Goal: Transaction & Acquisition: Book appointment/travel/reservation

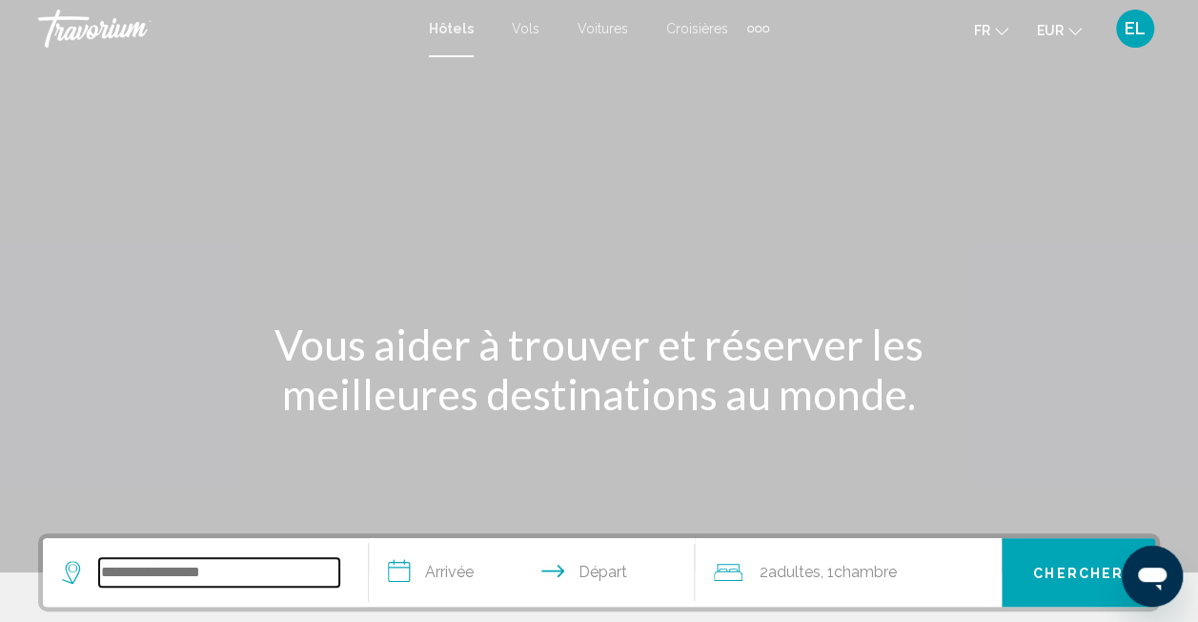
click at [202, 564] on input "Search widget" at bounding box center [219, 572] width 240 height 29
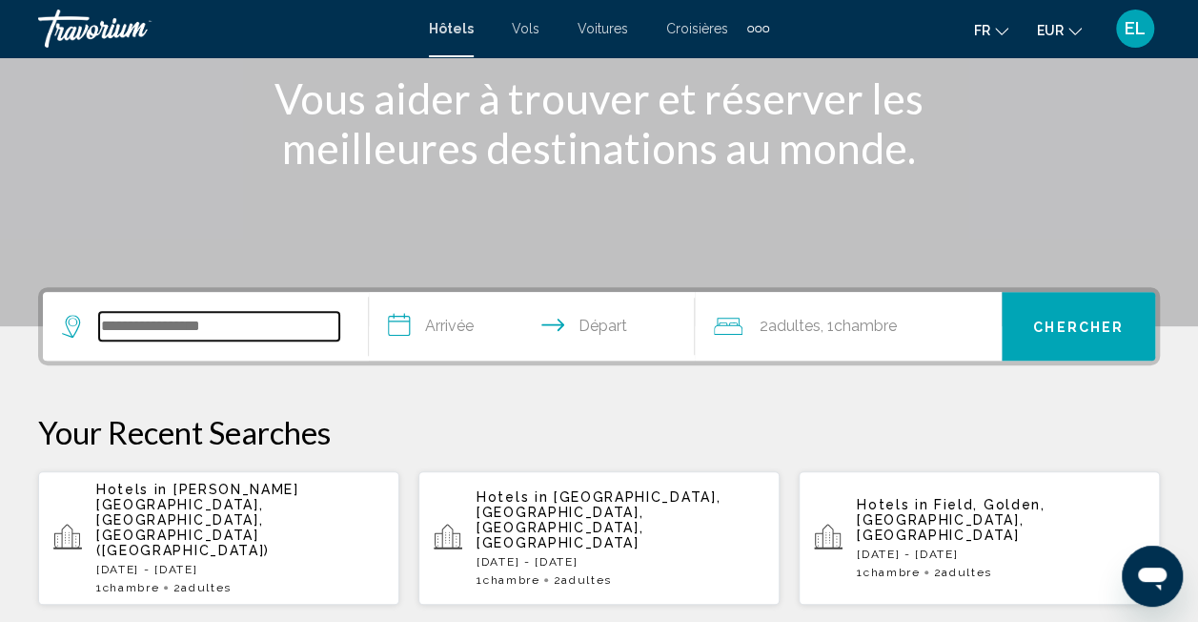
scroll to position [471, 0]
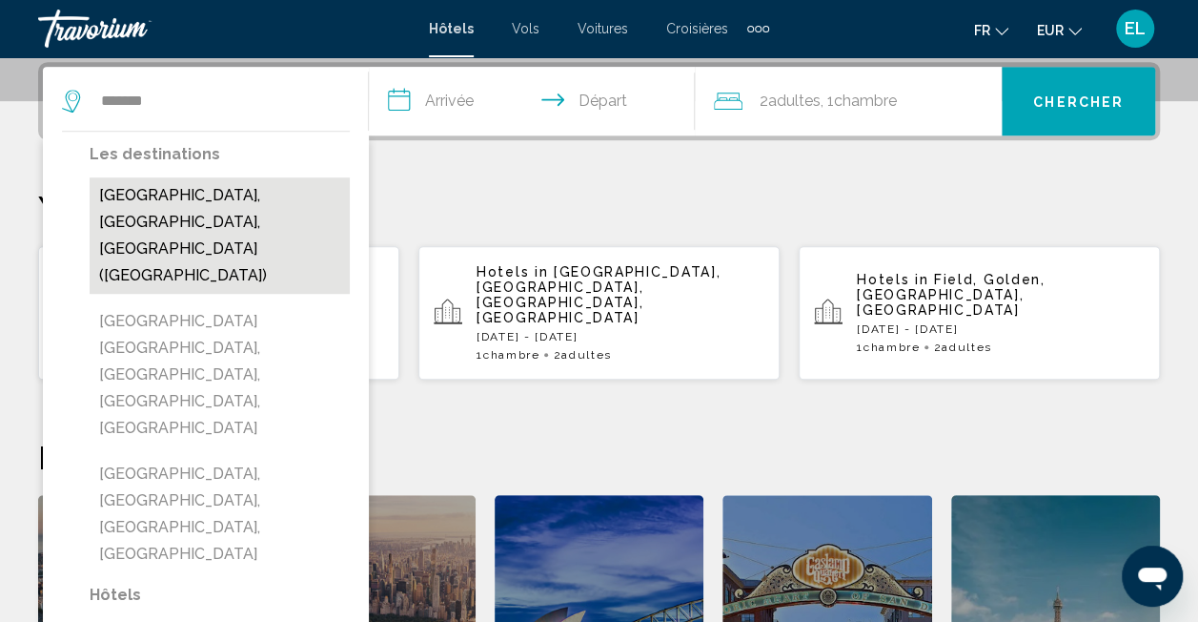
click at [222, 203] on button "[GEOGRAPHIC_DATA], [GEOGRAPHIC_DATA], [GEOGRAPHIC_DATA] ([GEOGRAPHIC_DATA])" at bounding box center [220, 235] width 260 height 116
type input "**********"
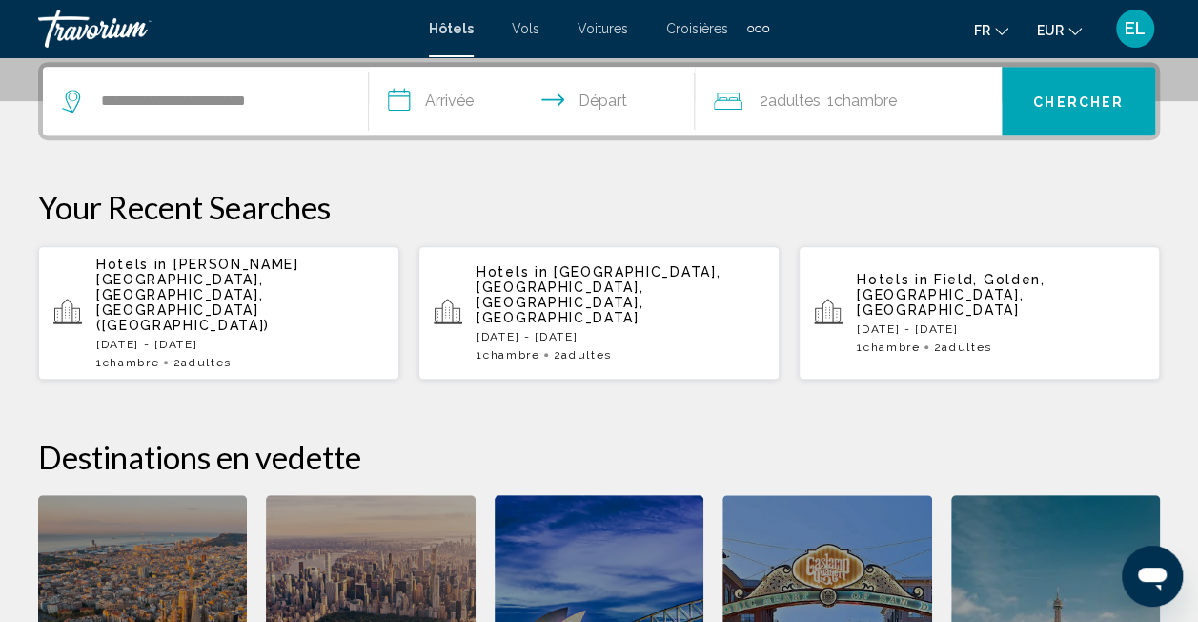
click at [451, 108] on input "**********" at bounding box center [536, 104] width 334 height 74
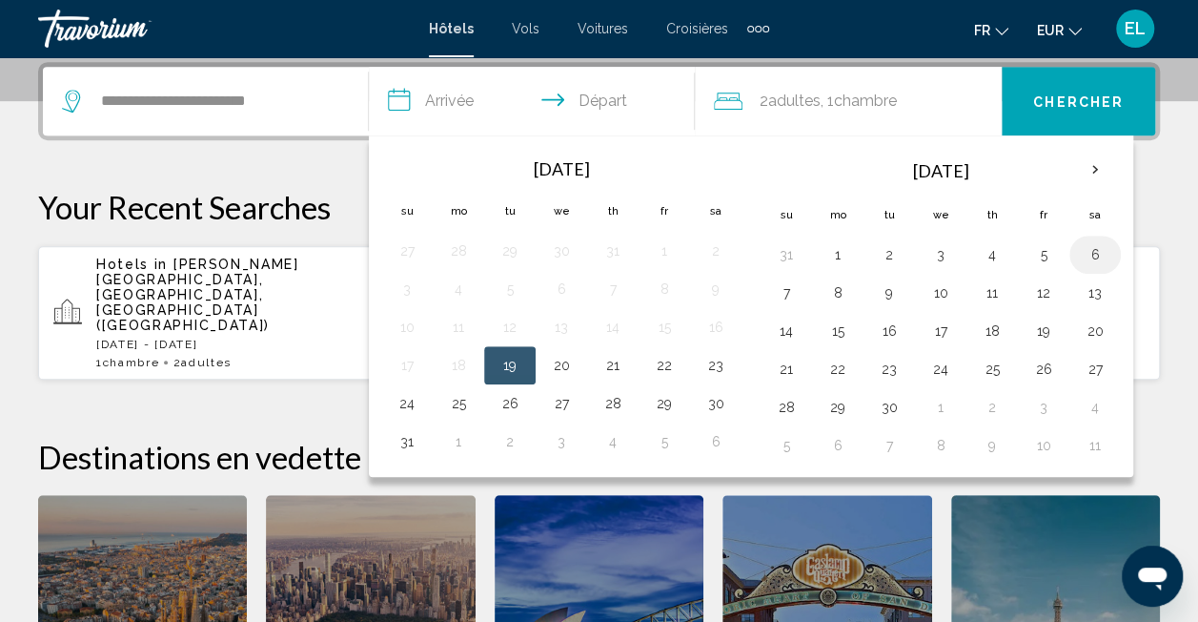
click at [1092, 259] on button "6" at bounding box center [1095, 254] width 31 height 27
click at [797, 294] on td "7" at bounding box center [786, 293] width 51 height 38
click at [771, 289] on button "7" at bounding box center [786, 292] width 31 height 27
type input "**********"
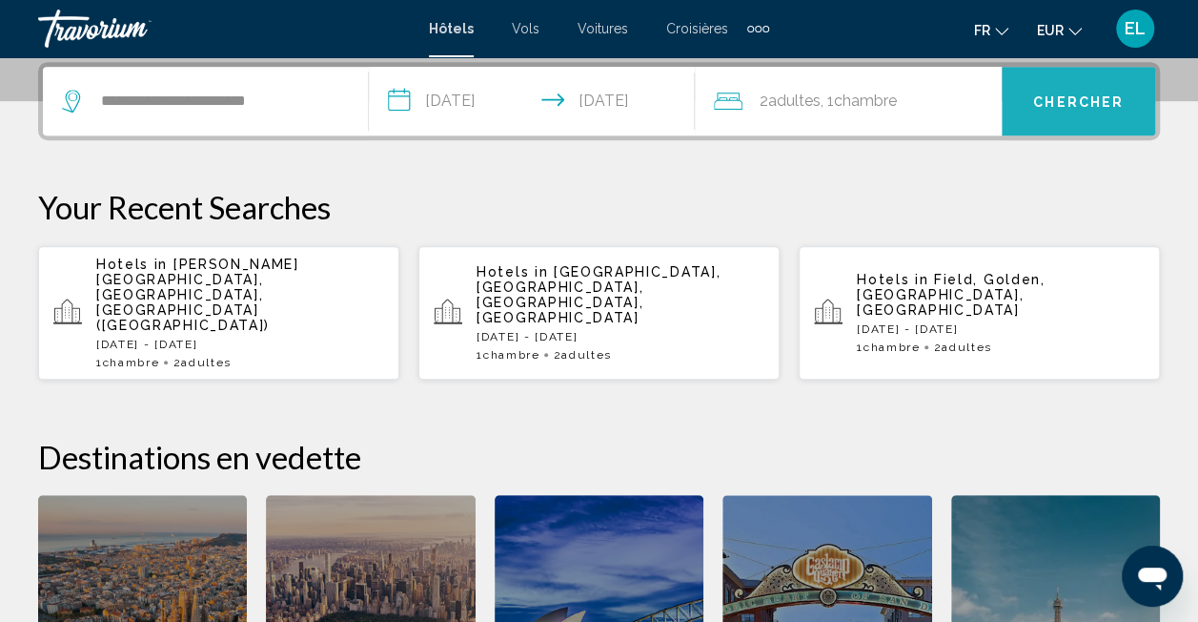
click at [1049, 113] on button "Chercher" at bounding box center [1078, 101] width 153 height 69
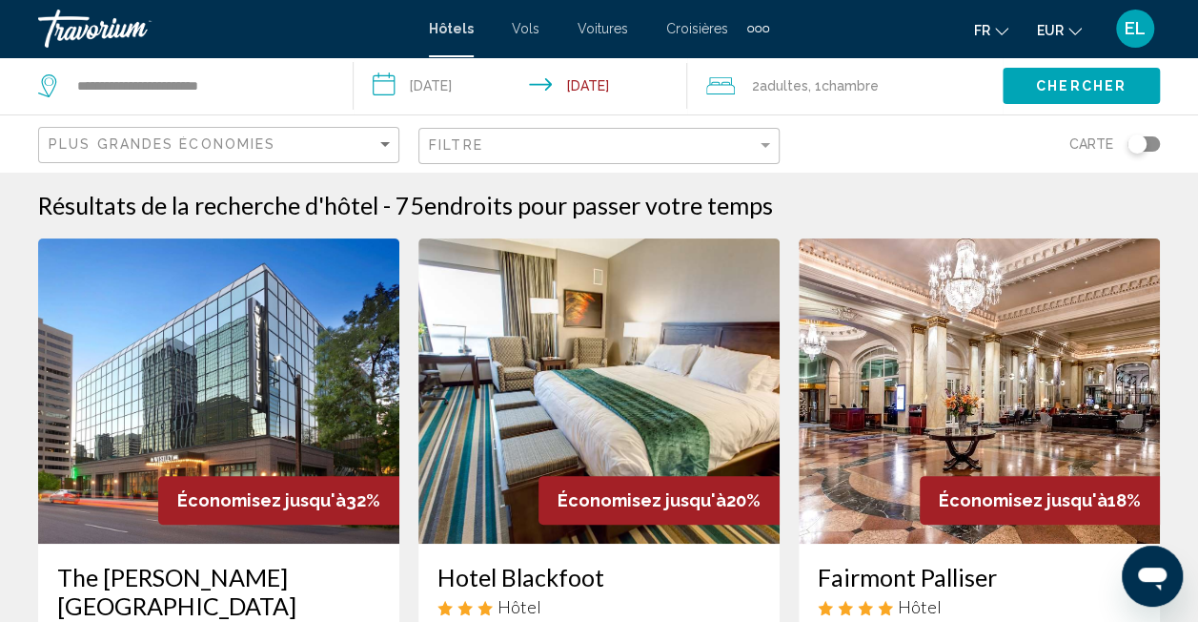
click at [1065, 27] on button "EUR USD ($) MXN (Mex$) CAD (Can$) GBP (£) EUR (€) AUD (A$) NZD (NZ$) CNY (CN¥)" at bounding box center [1059, 30] width 45 height 28
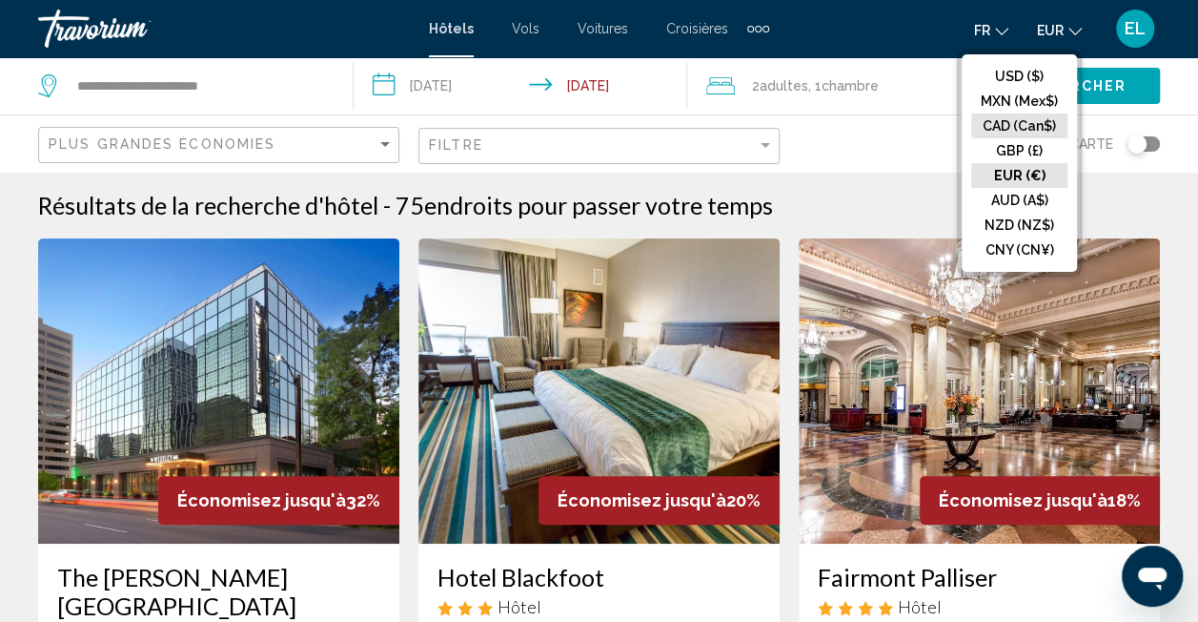
click at [1028, 126] on button "CAD (Can$)" at bounding box center [1019, 125] width 96 height 25
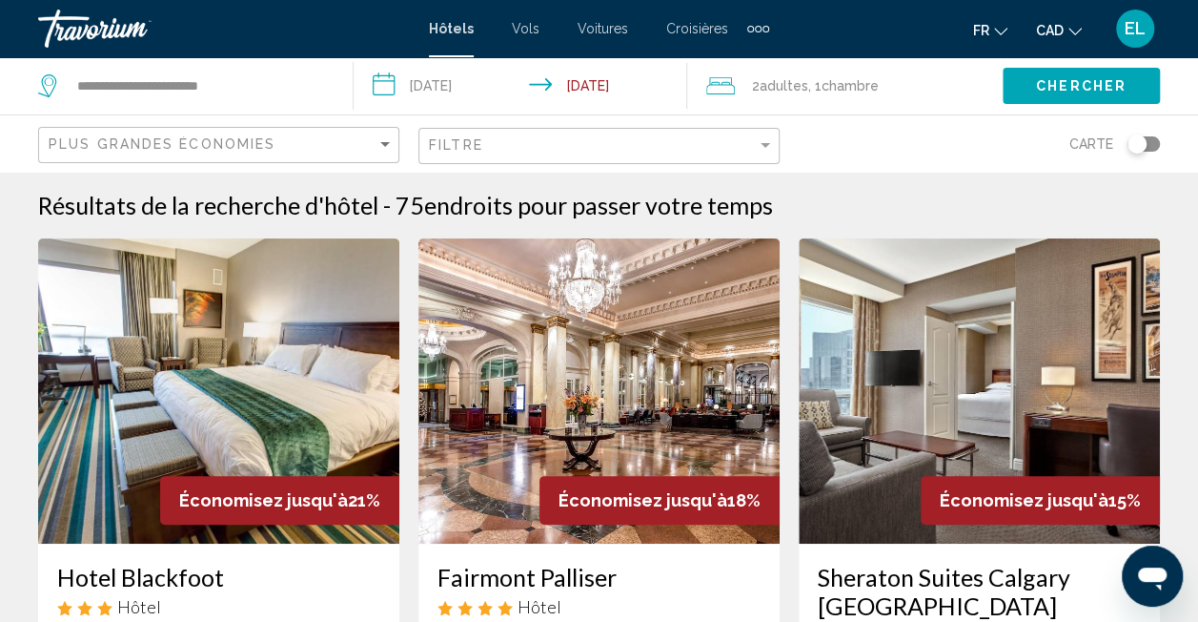
click at [1133, 153] on div "Carte" at bounding box center [979, 143] width 361 height 56
click at [1144, 141] on div "Toggle map" at bounding box center [1137, 143] width 19 height 19
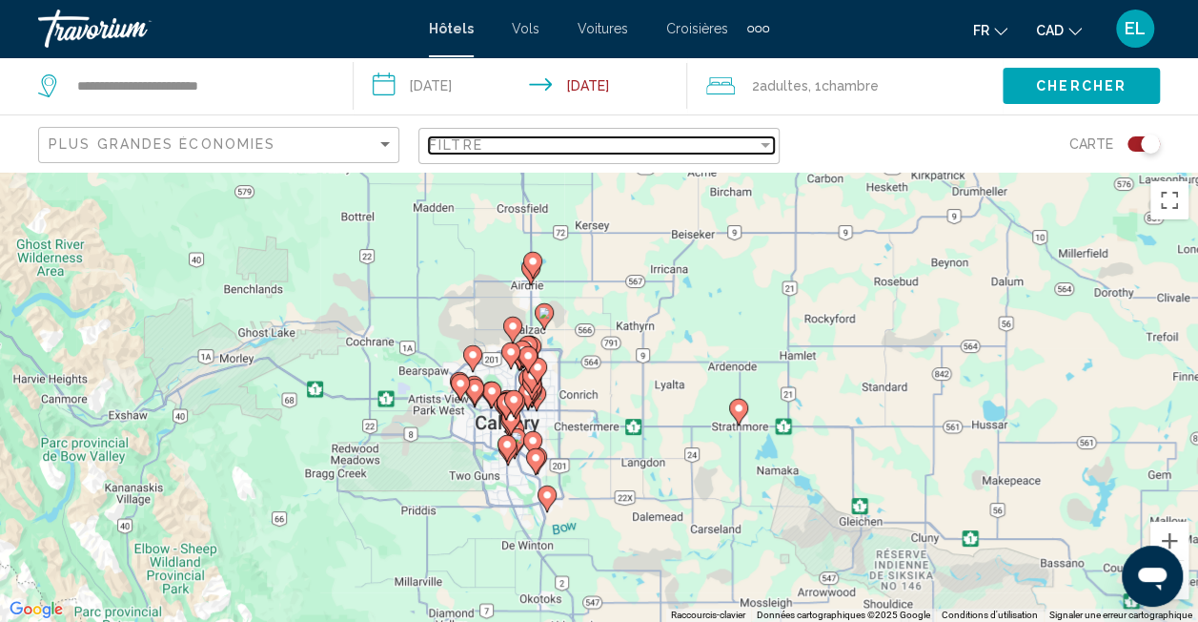
click at [766, 146] on div "Filter" at bounding box center [766, 145] width 10 height 5
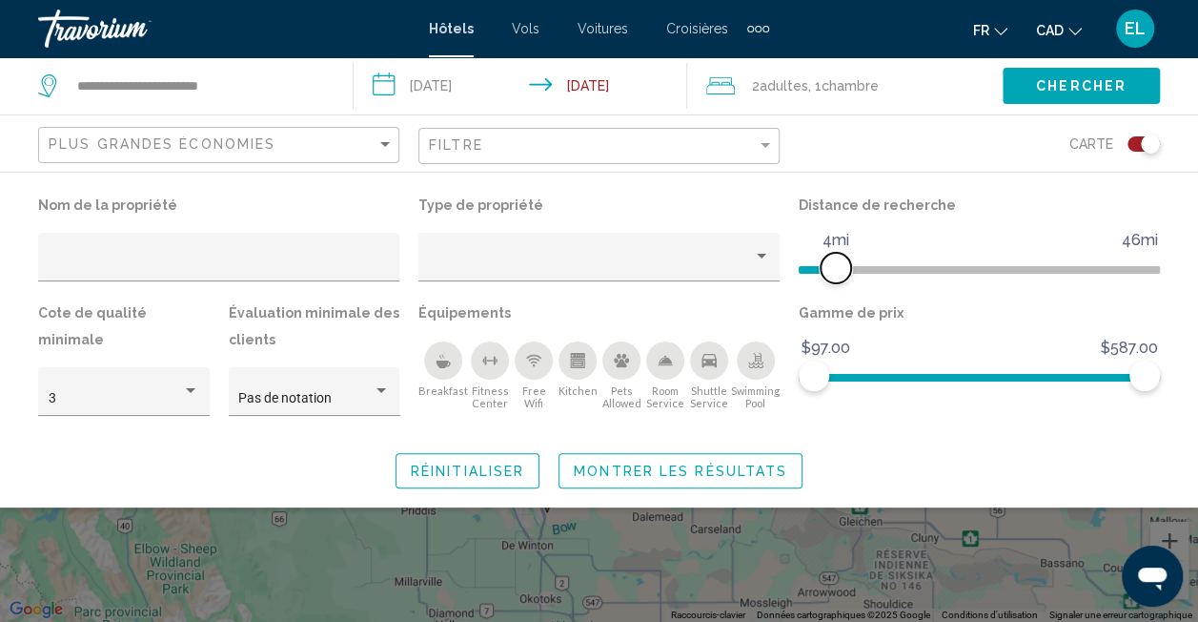
drag, startPoint x: 1028, startPoint y: 271, endPoint x: 837, endPoint y: 273, distance: 190.7
click at [837, 273] on span "Hotel Filters" at bounding box center [836, 268] width 31 height 31
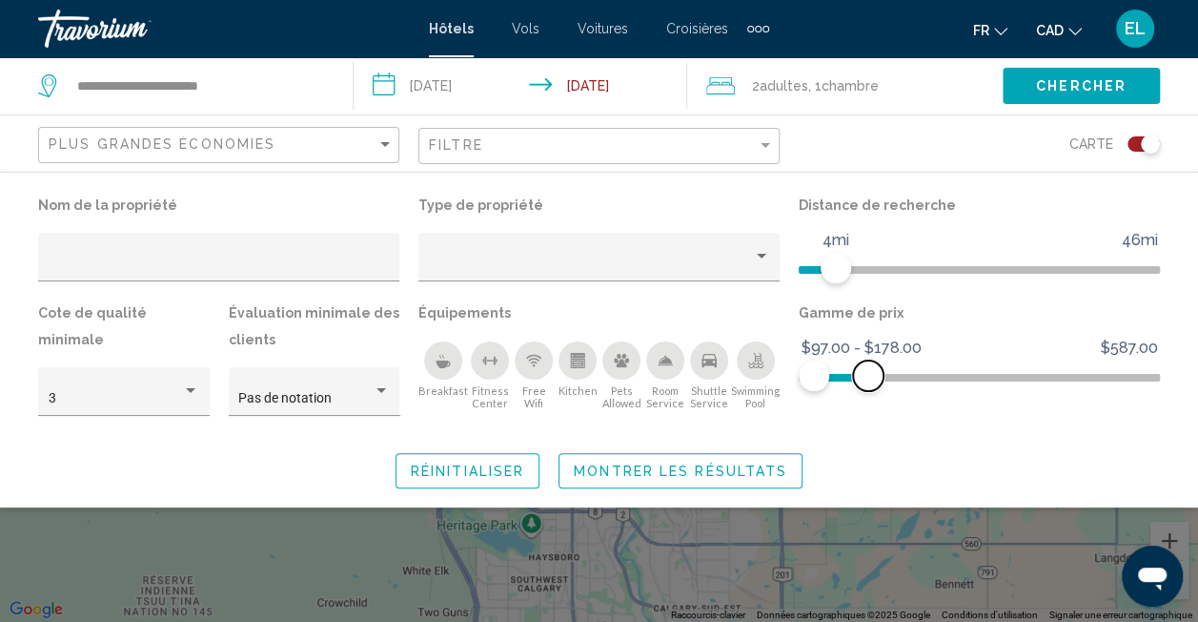
drag, startPoint x: 1146, startPoint y: 378, endPoint x: 868, endPoint y: 390, distance: 277.7
click at [868, 390] on span "Hotel Filters" at bounding box center [868, 375] width 31 height 31
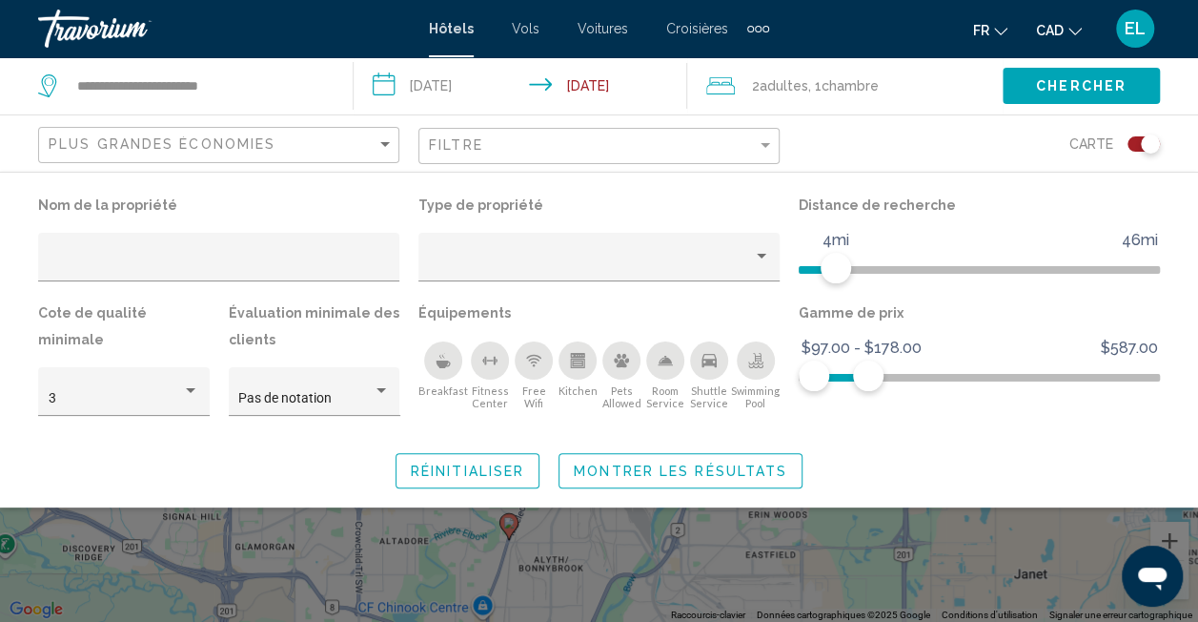
click at [742, 559] on div "Search widget" at bounding box center [599, 454] width 1198 height 336
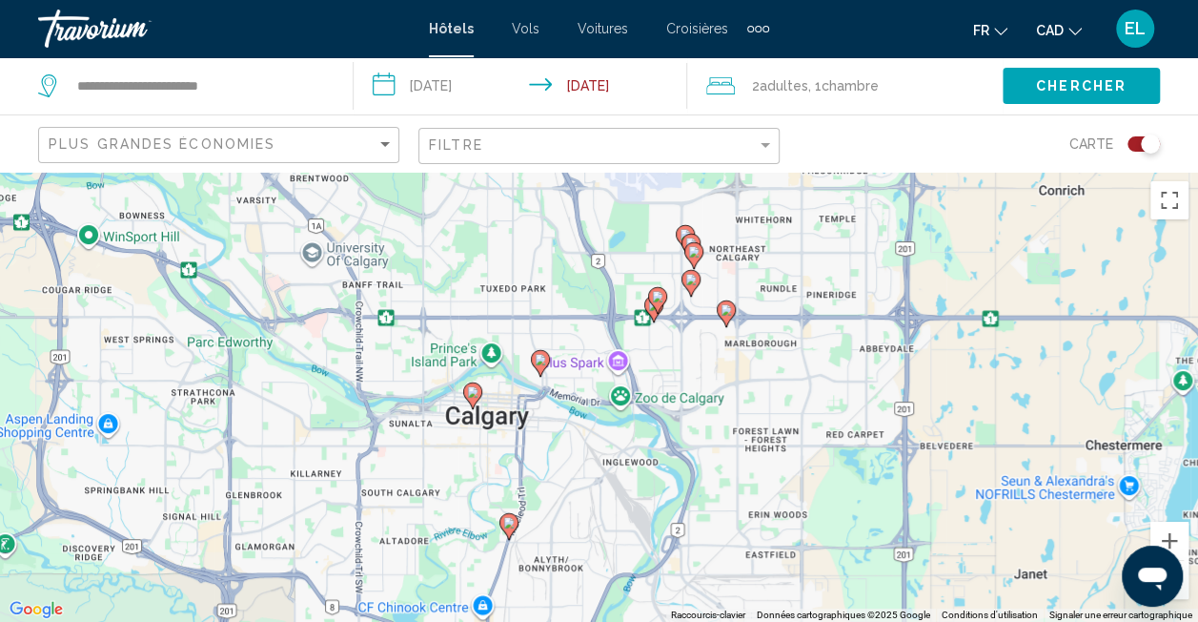
click at [471, 394] on image "Main content" at bounding box center [472, 391] width 11 height 11
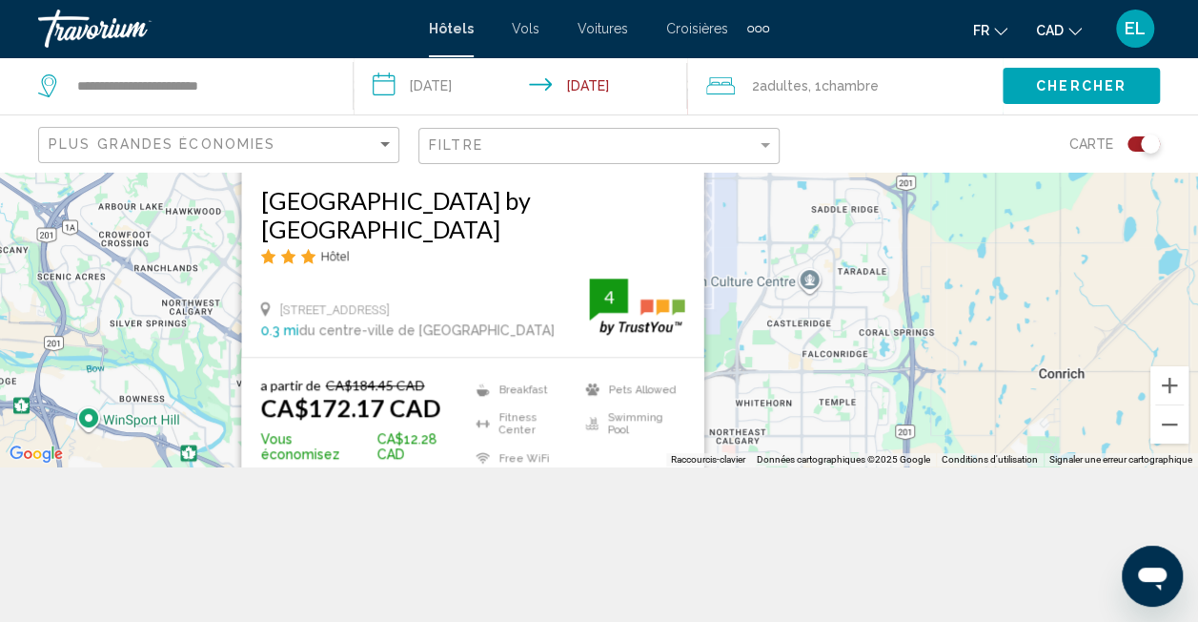
scroll to position [172, 0]
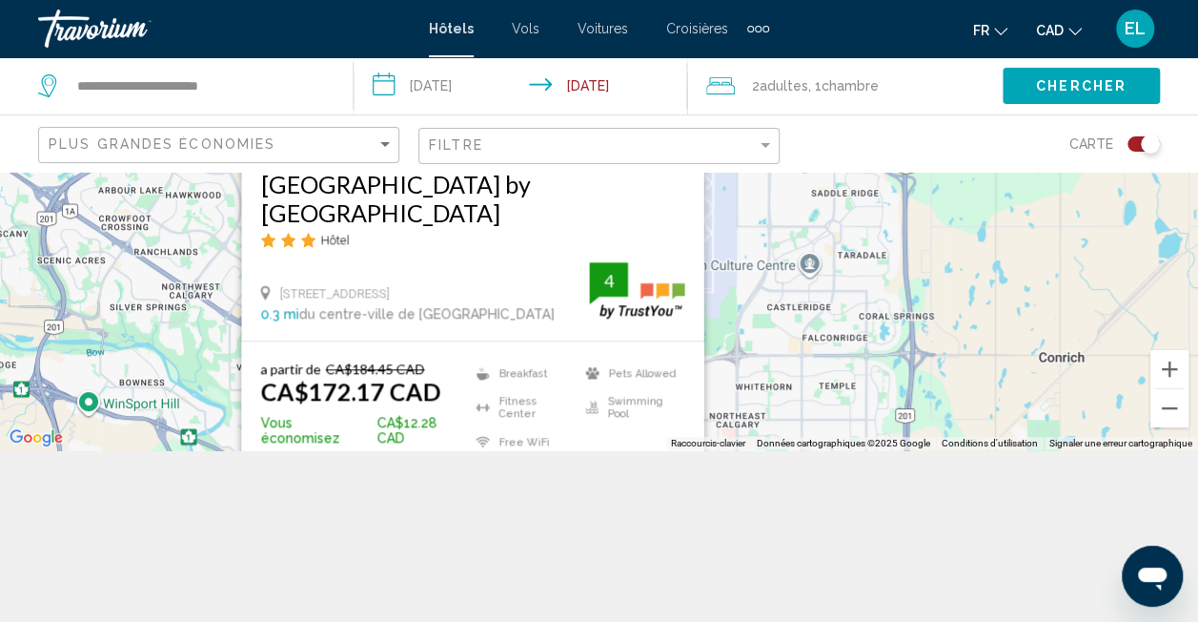
click at [847, 377] on div "Pour activer le glissement du marqueur avec le clavier, appuyez sur Alt+Entrée.…" at bounding box center [599, 225] width 1198 height 450
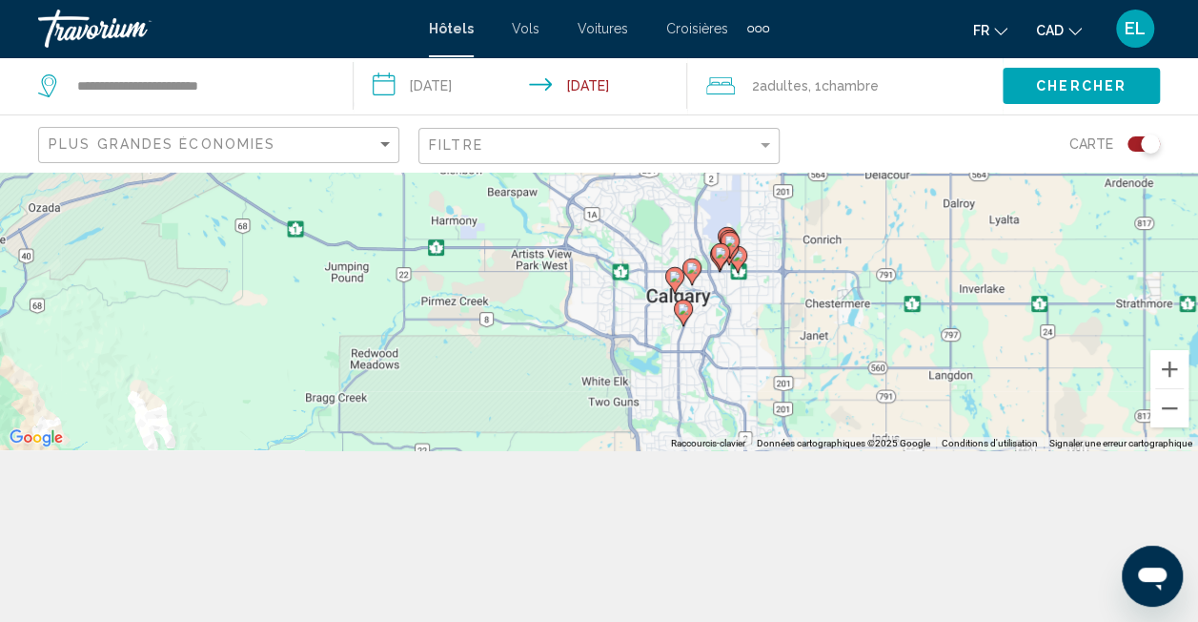
drag, startPoint x: 880, startPoint y: 363, endPoint x: 890, endPoint y: 221, distance: 142.4
click at [890, 221] on div "Pour activer le glissement du marqueur avec le clavier, appuyez sur Alt+Entrée.…" at bounding box center [599, 225] width 1198 height 450
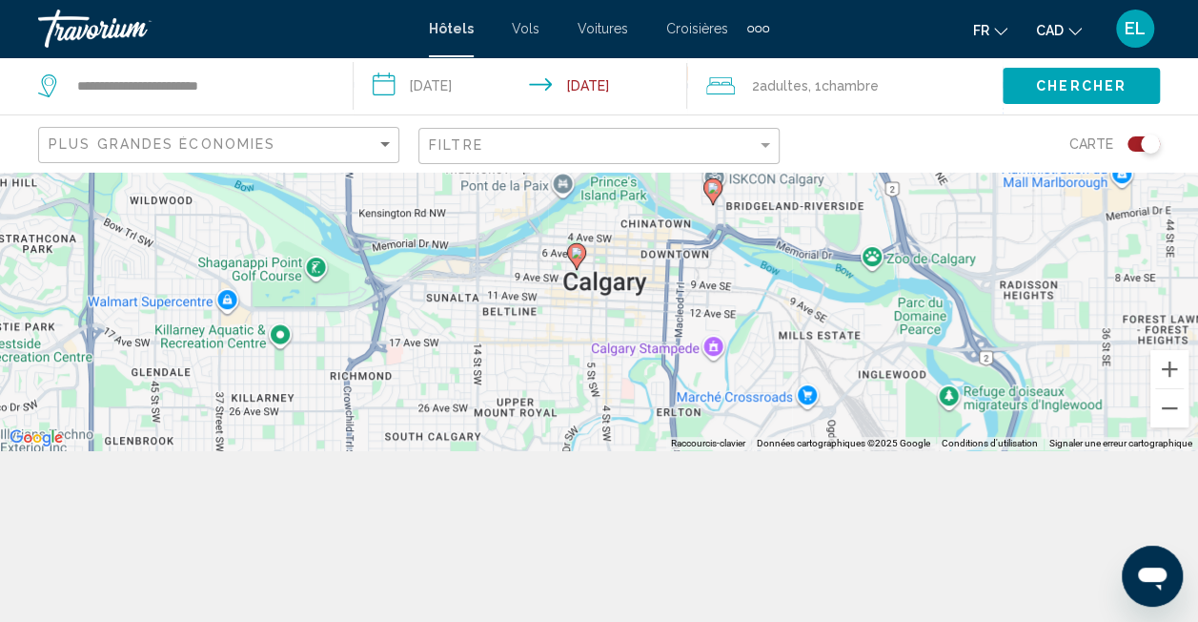
drag, startPoint x: 702, startPoint y: 248, endPoint x: 682, endPoint y: 438, distance: 190.8
click at [682, 438] on div "Pour activer le glissement du marqueur avec le clavier, appuyez sur Alt+Entrée.…" at bounding box center [599, 225] width 1198 height 450
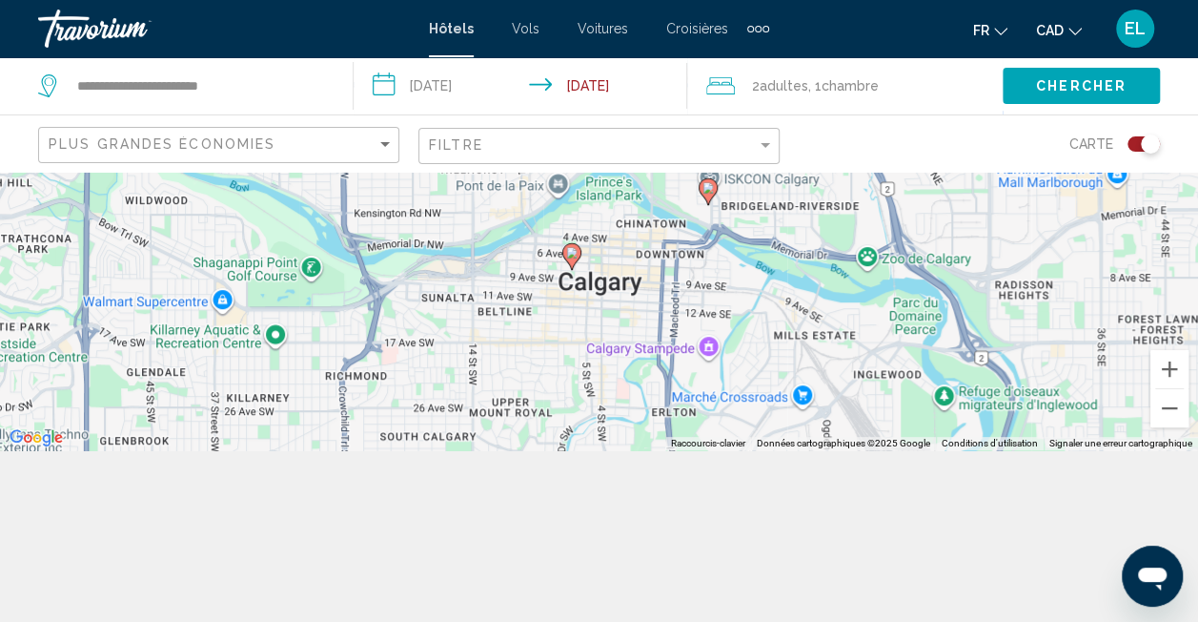
click at [712, 187] on image "Main content" at bounding box center [708, 187] width 11 height 11
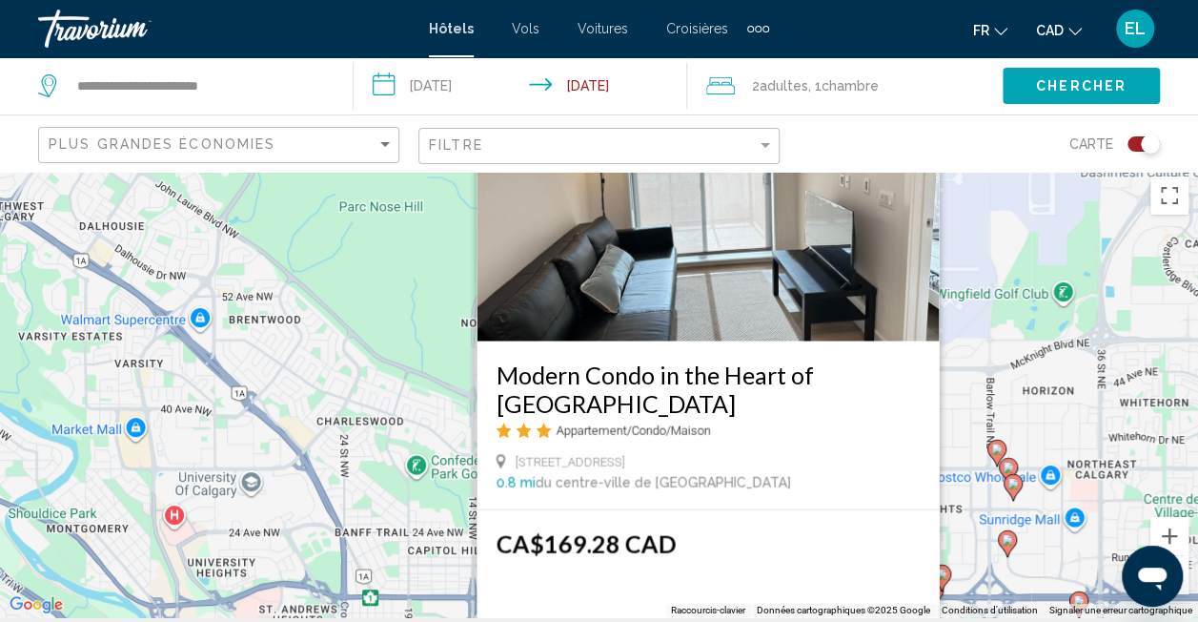
scroll to position [0, 0]
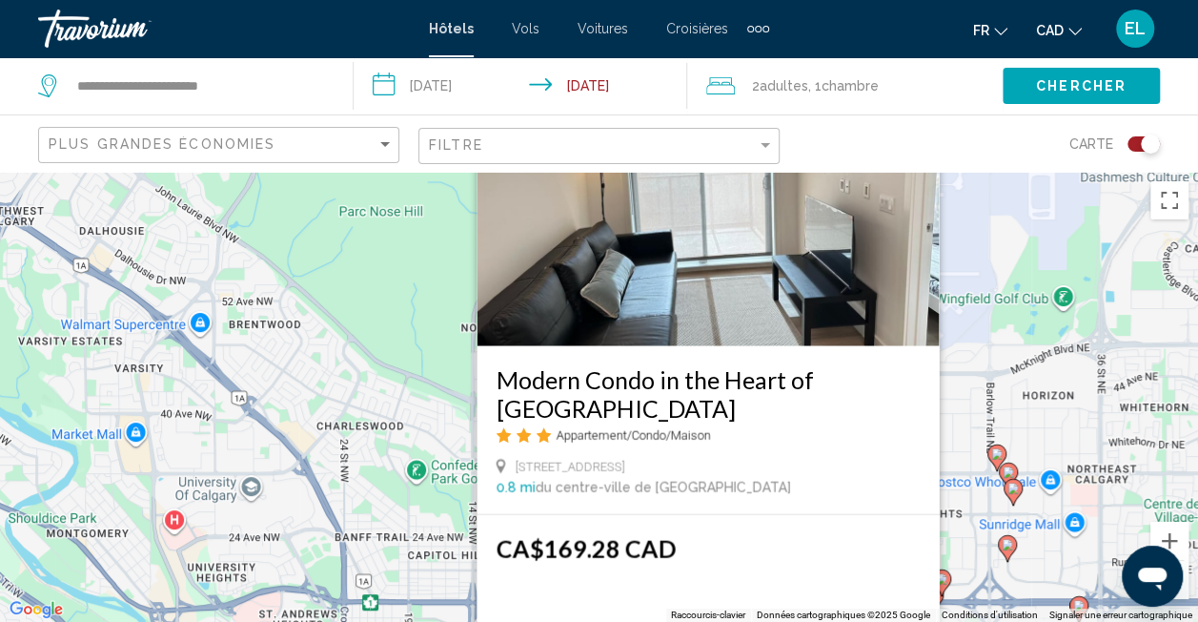
click at [725, 272] on img "Main content" at bounding box center [708, 193] width 462 height 305
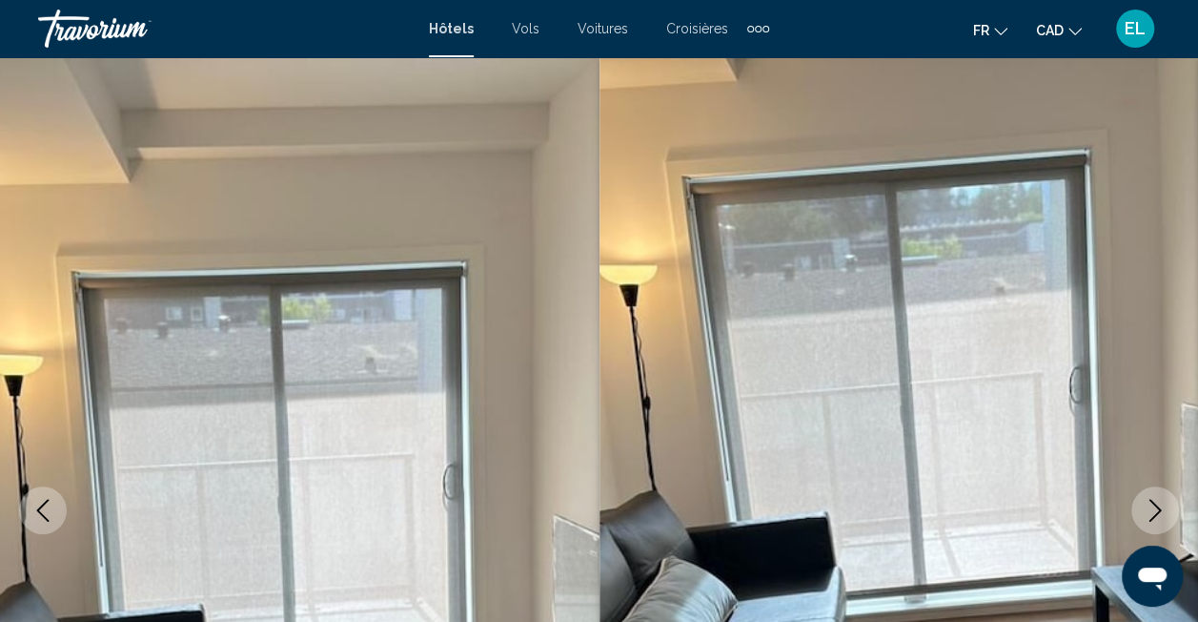
scroll to position [198, 0]
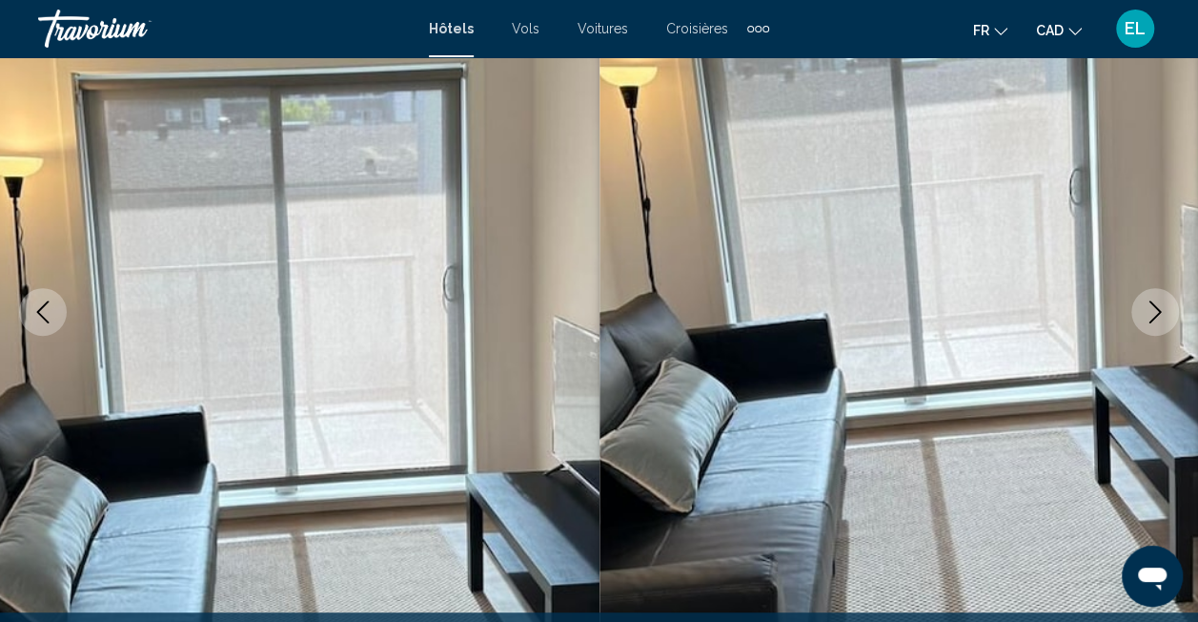
click at [1155, 301] on icon "Next image" at bounding box center [1155, 311] width 23 height 23
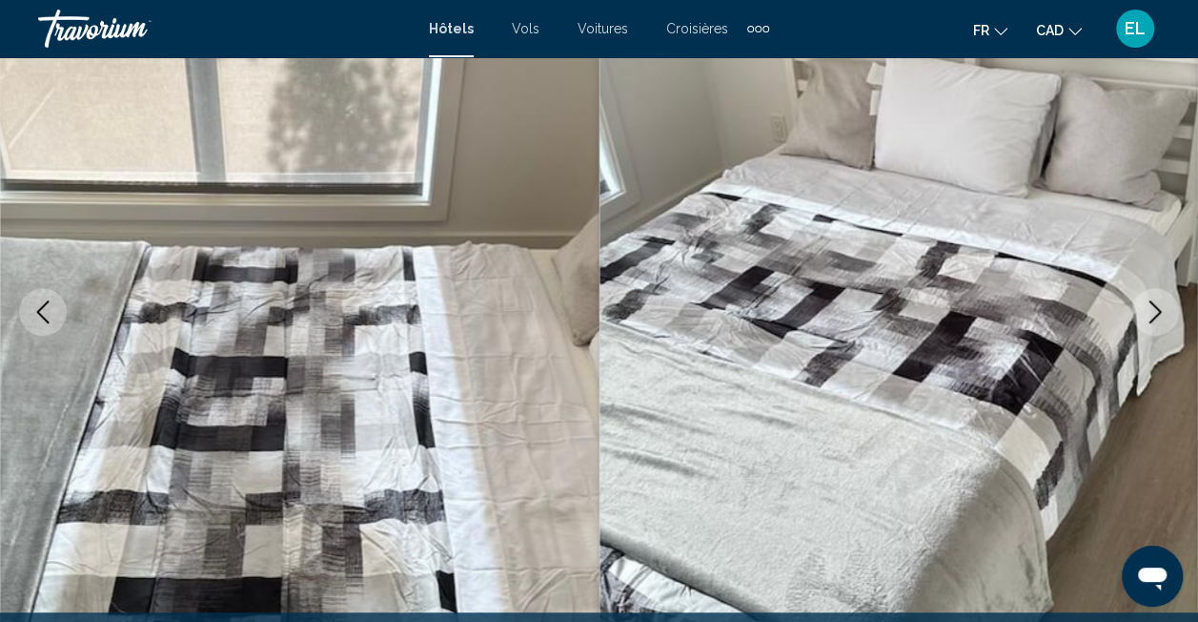
click at [1155, 301] on icon "Next image" at bounding box center [1155, 311] width 23 height 23
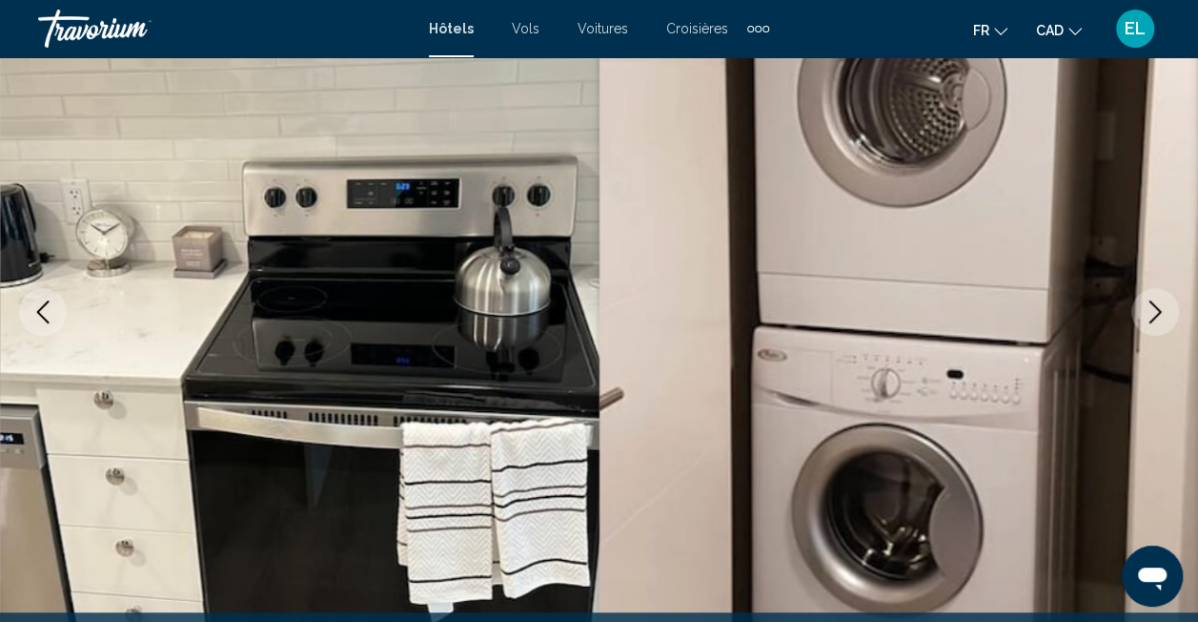
click at [1155, 301] on icon "Next image" at bounding box center [1155, 311] width 23 height 23
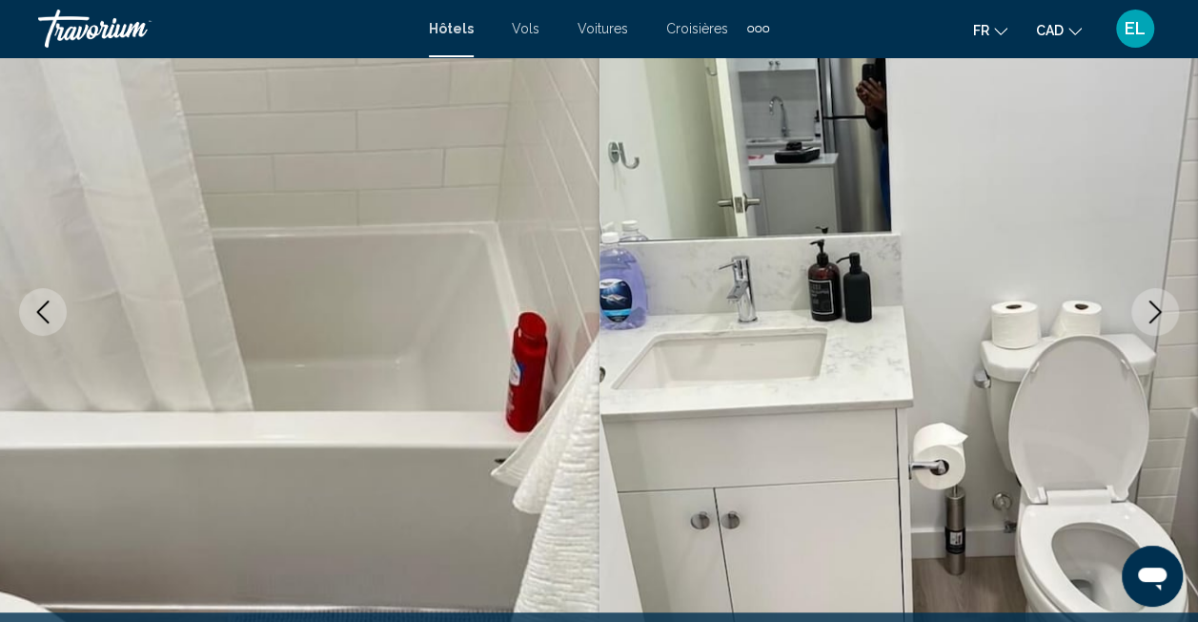
click at [1155, 301] on icon "Next image" at bounding box center [1155, 311] width 23 height 23
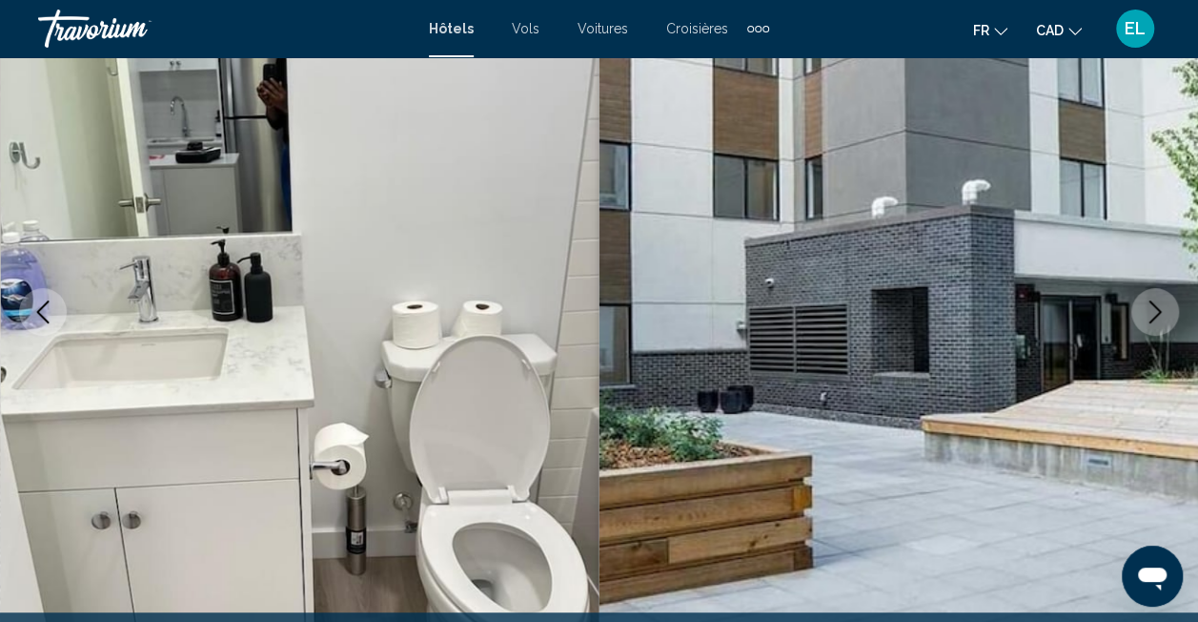
click at [36, 309] on icon "Previous image" at bounding box center [42, 311] width 23 height 23
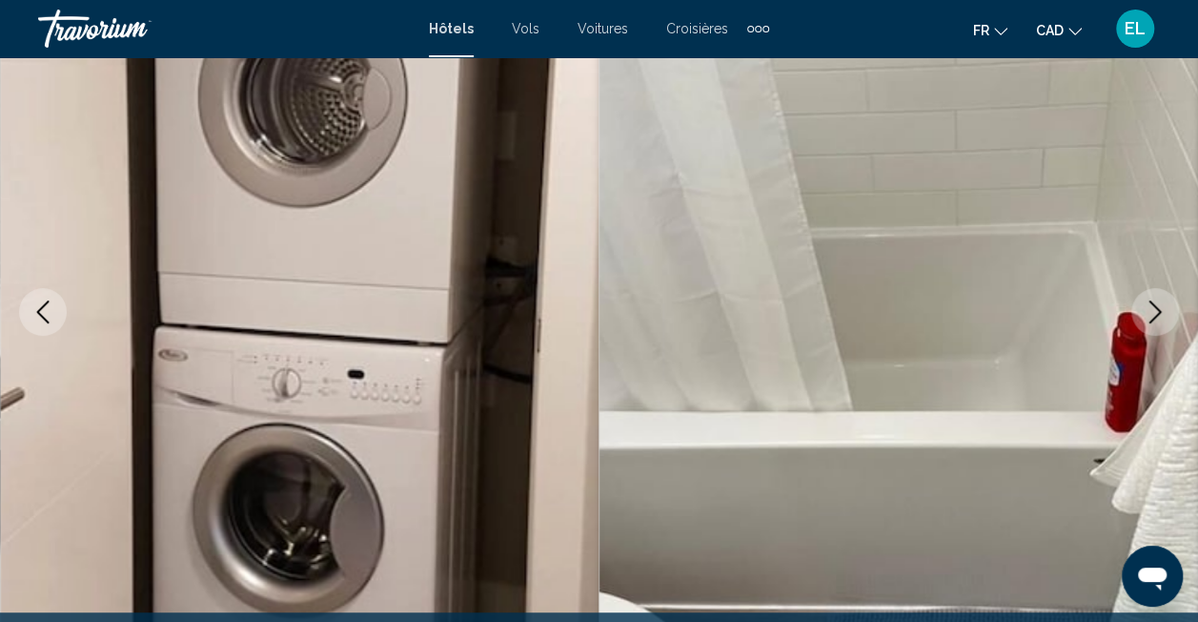
click at [1154, 313] on icon "Next image" at bounding box center [1155, 311] width 23 height 23
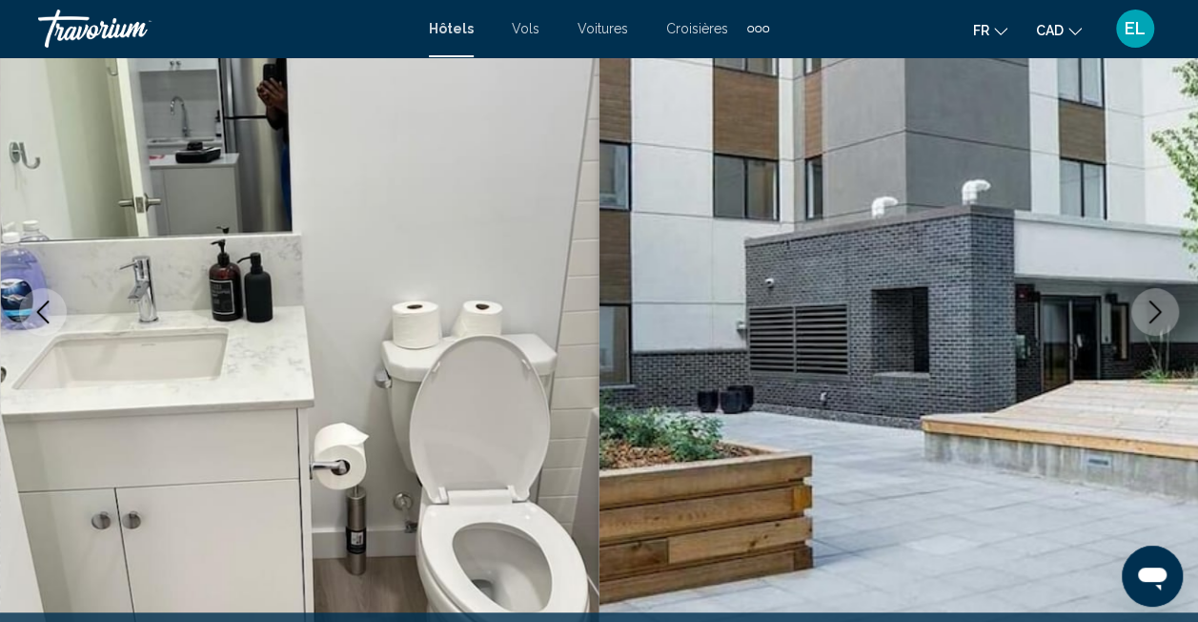
click at [1154, 313] on icon "Next image" at bounding box center [1155, 311] width 23 height 23
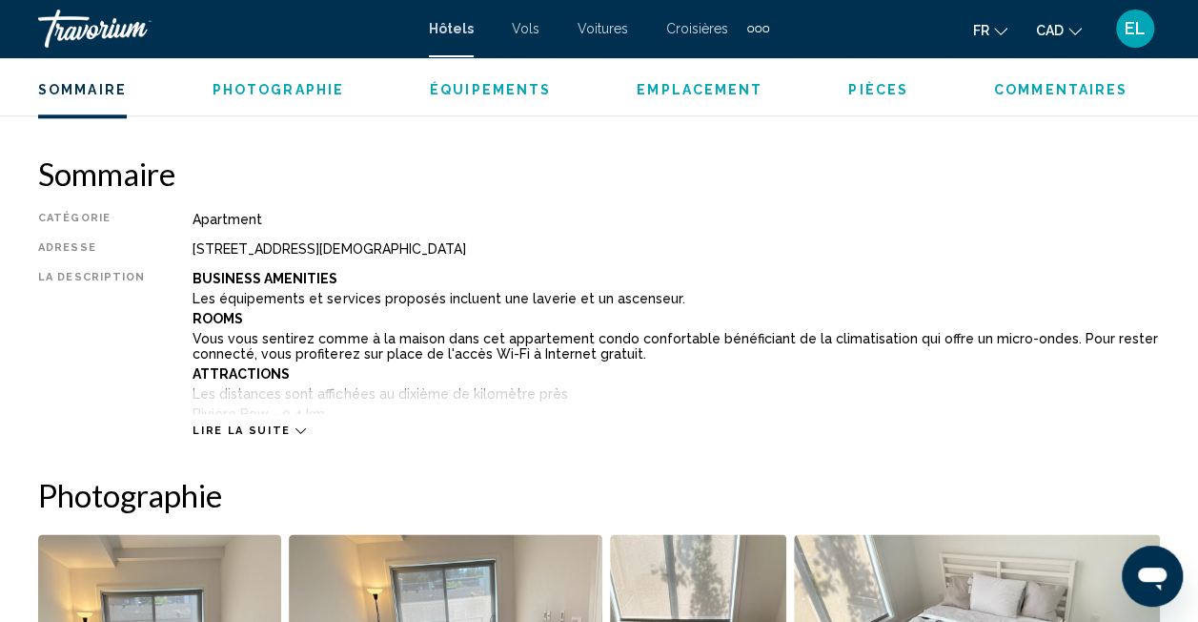
scroll to position [909, 0]
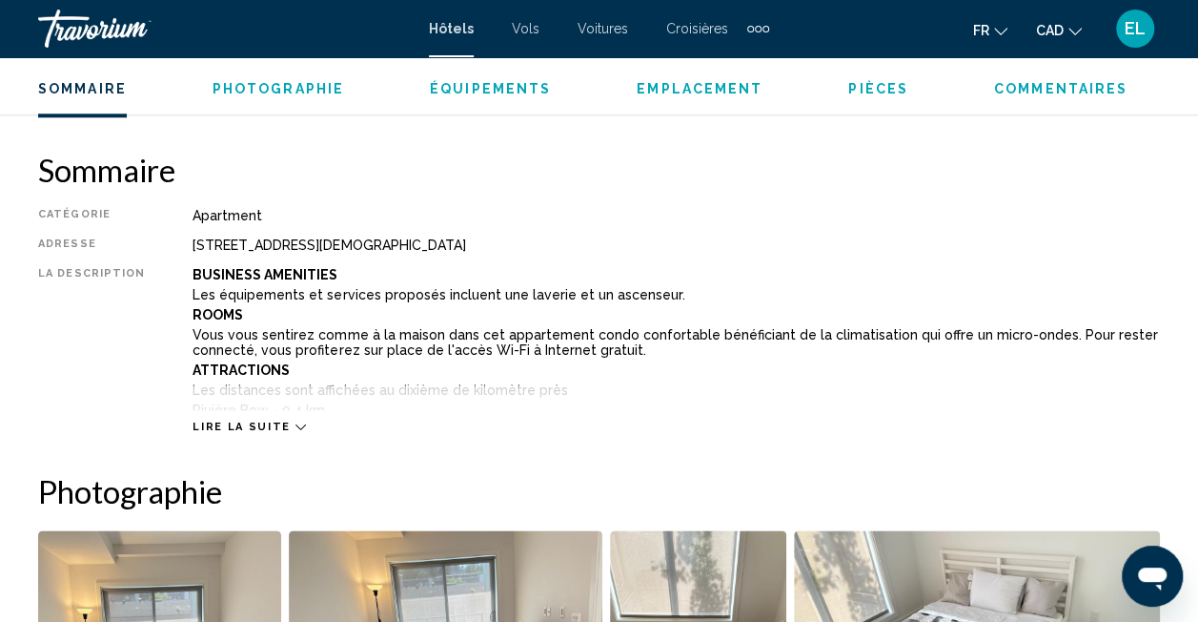
click at [276, 425] on div "Lire la suite" at bounding box center [249, 426] width 112 height 12
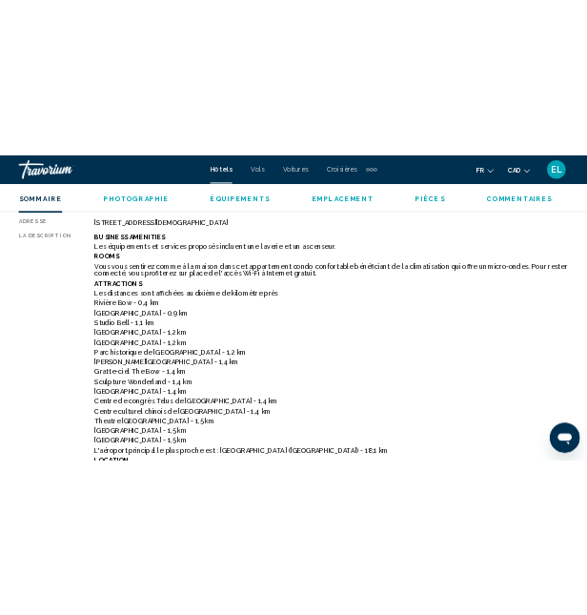
scroll to position [1055, 0]
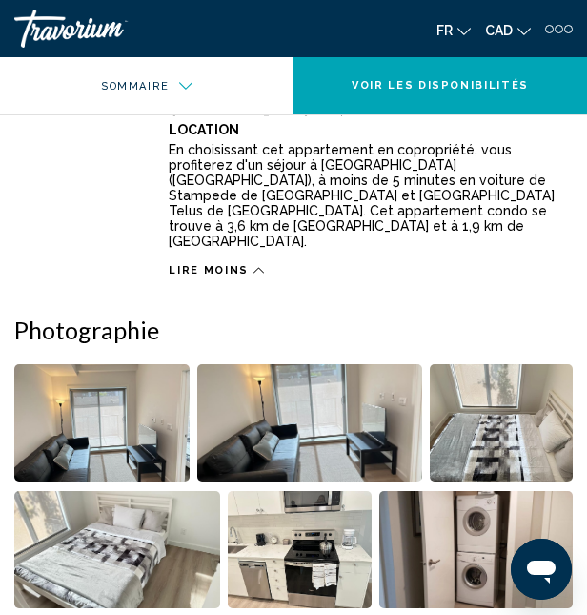
click at [215, 264] on span "Lire moins" at bounding box center [209, 270] width 80 height 12
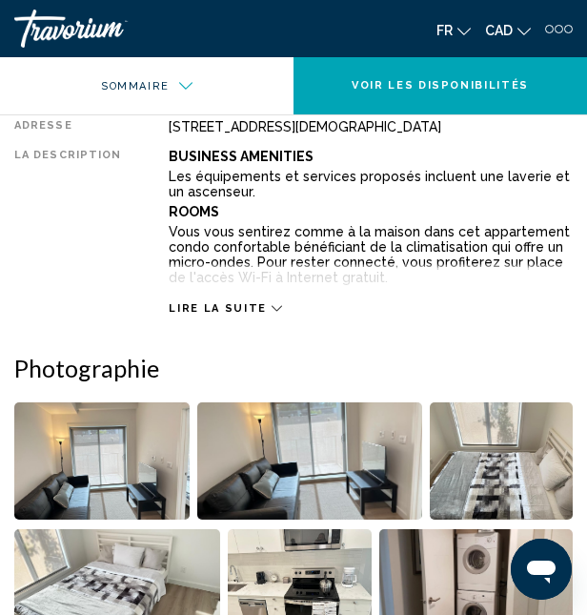
click at [205, 309] on span "Lire la suite" at bounding box center [217, 308] width 97 height 12
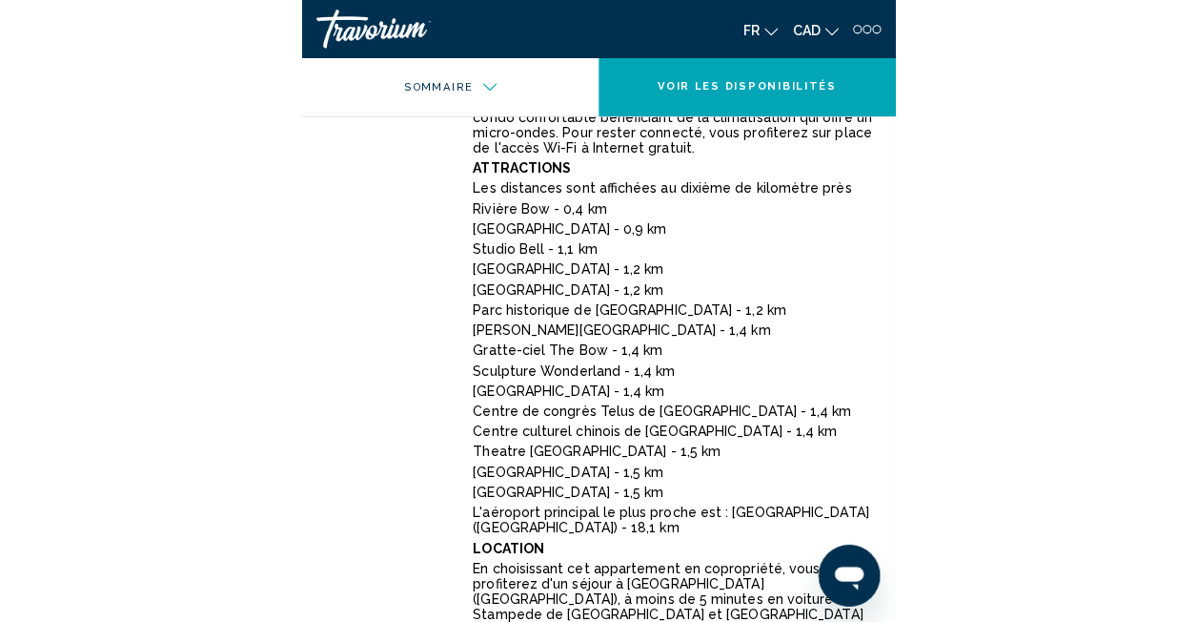
scroll to position [644, 0]
